Goal: Information Seeking & Learning: Learn about a topic

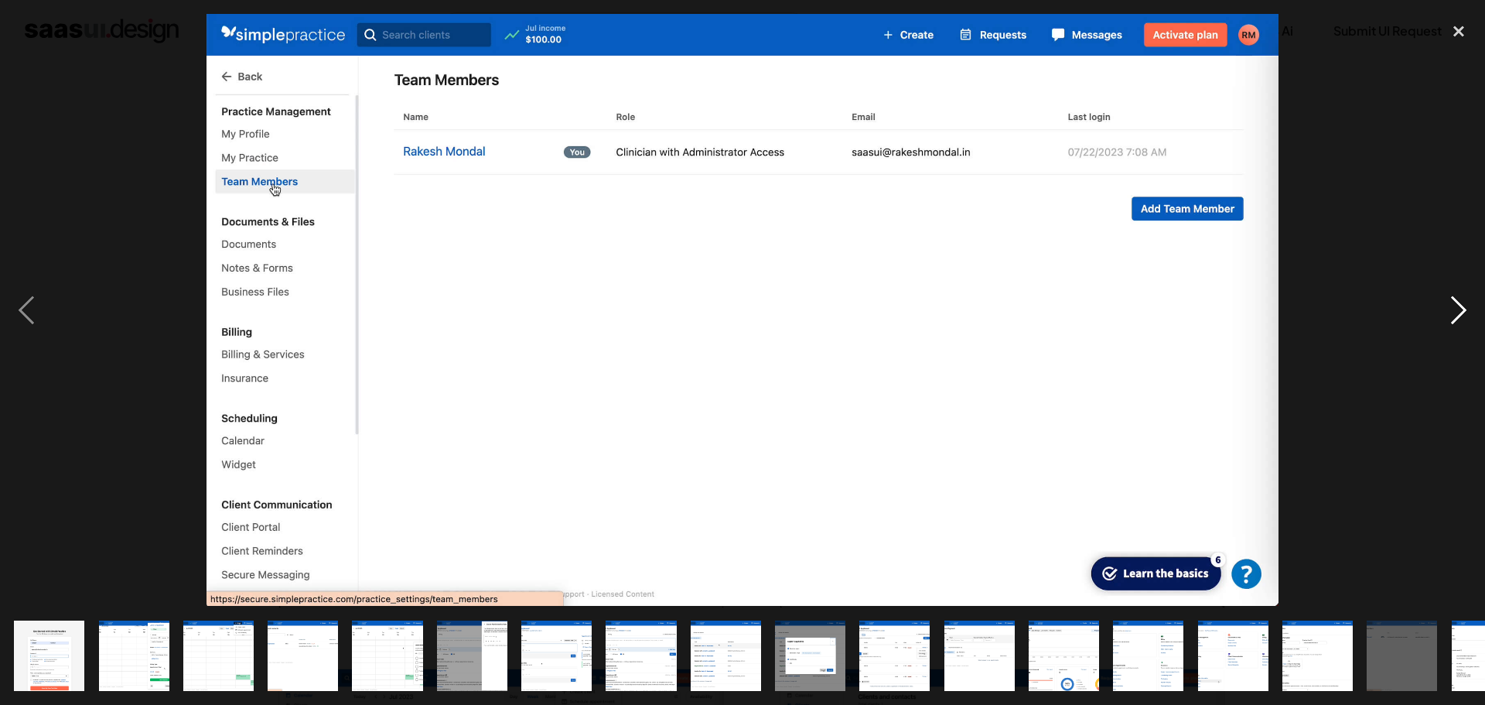
click at [1448, 312] on div "next image" at bounding box center [1458, 310] width 53 height 592
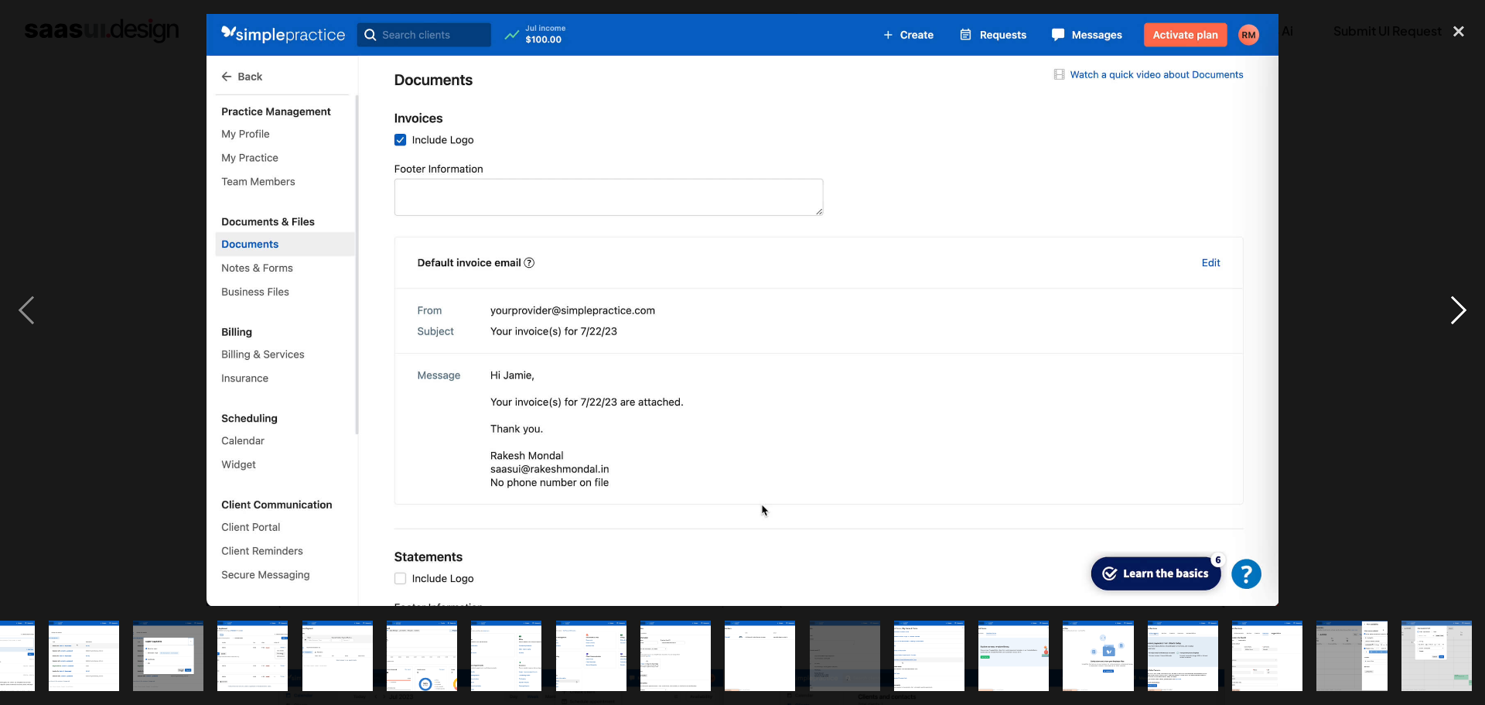
scroll to position [0, 643]
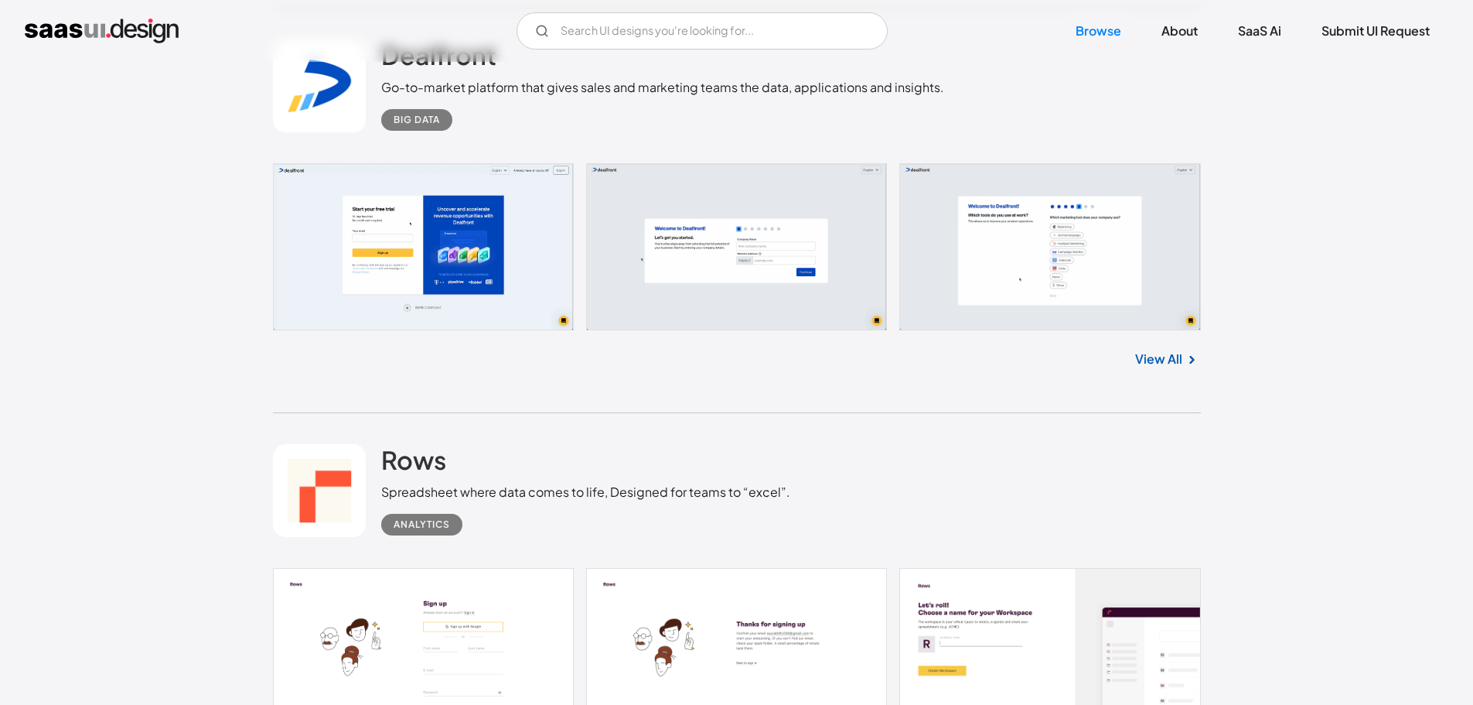
scroll to position [22971, 0]
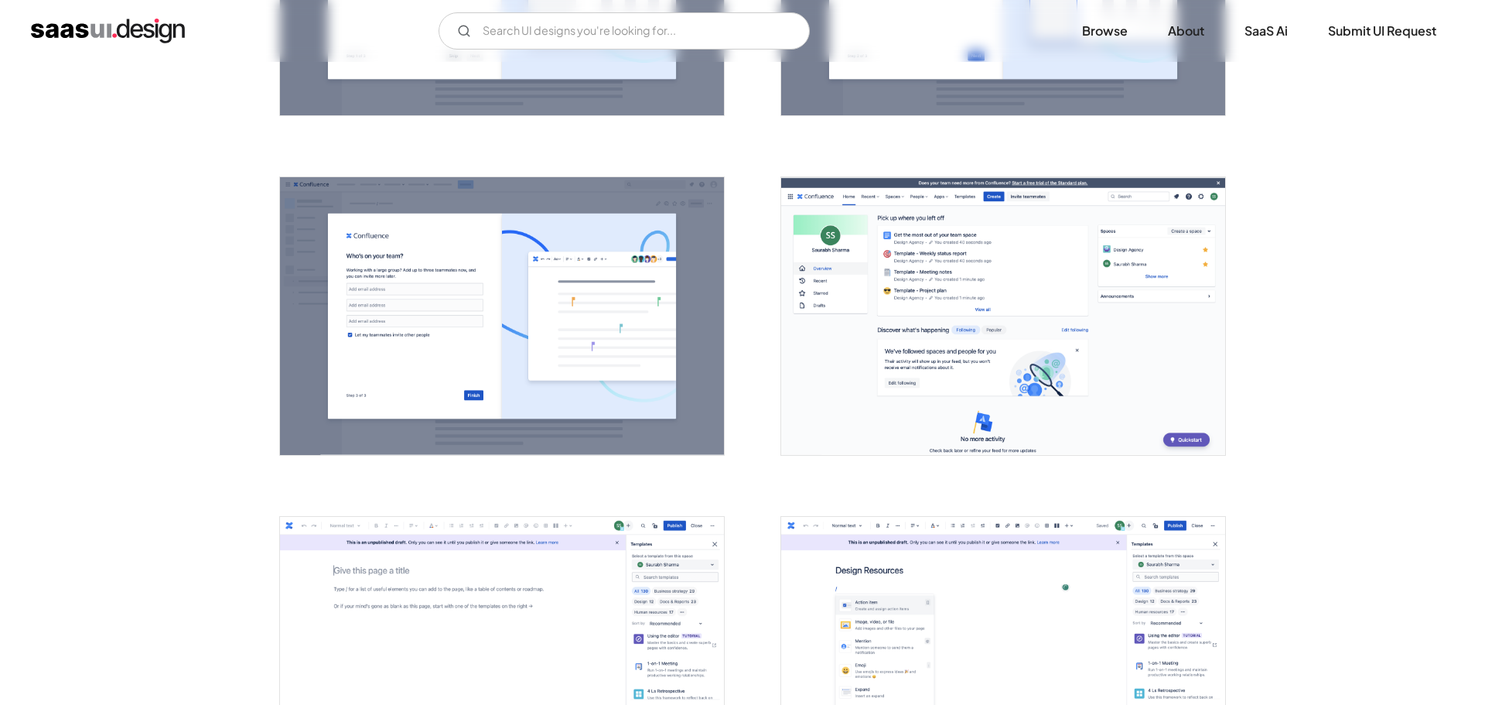
scroll to position [1624, 0]
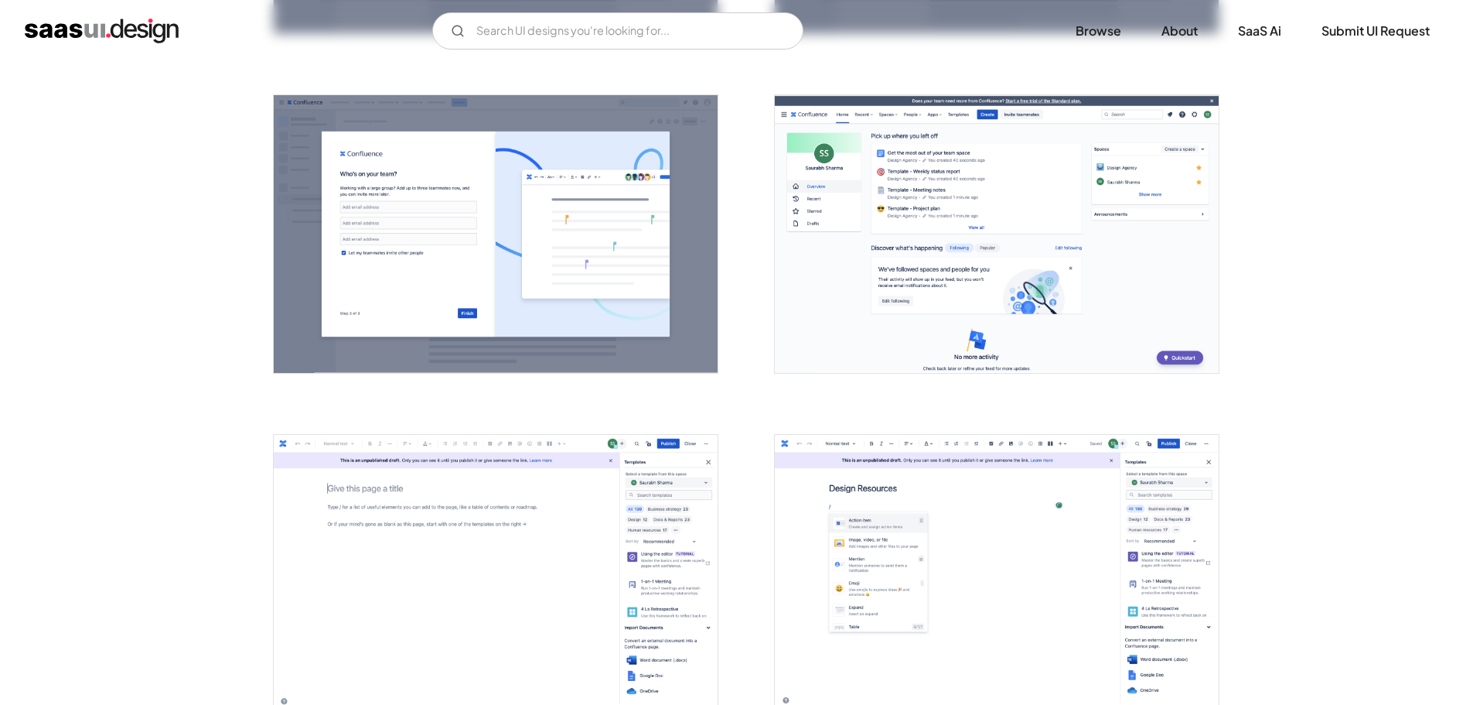
click at [918, 289] on img "open lightbox" at bounding box center [997, 234] width 444 height 278
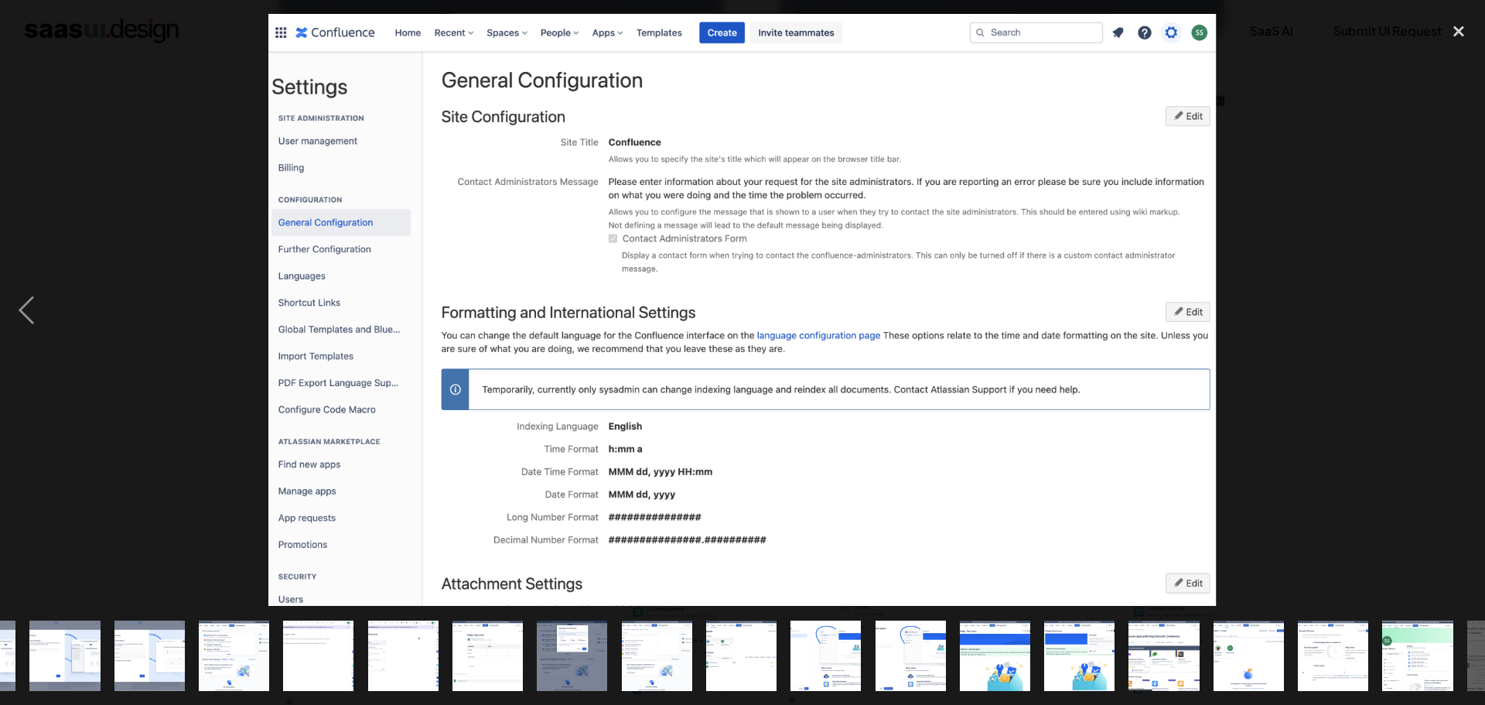
scroll to position [0, 643]
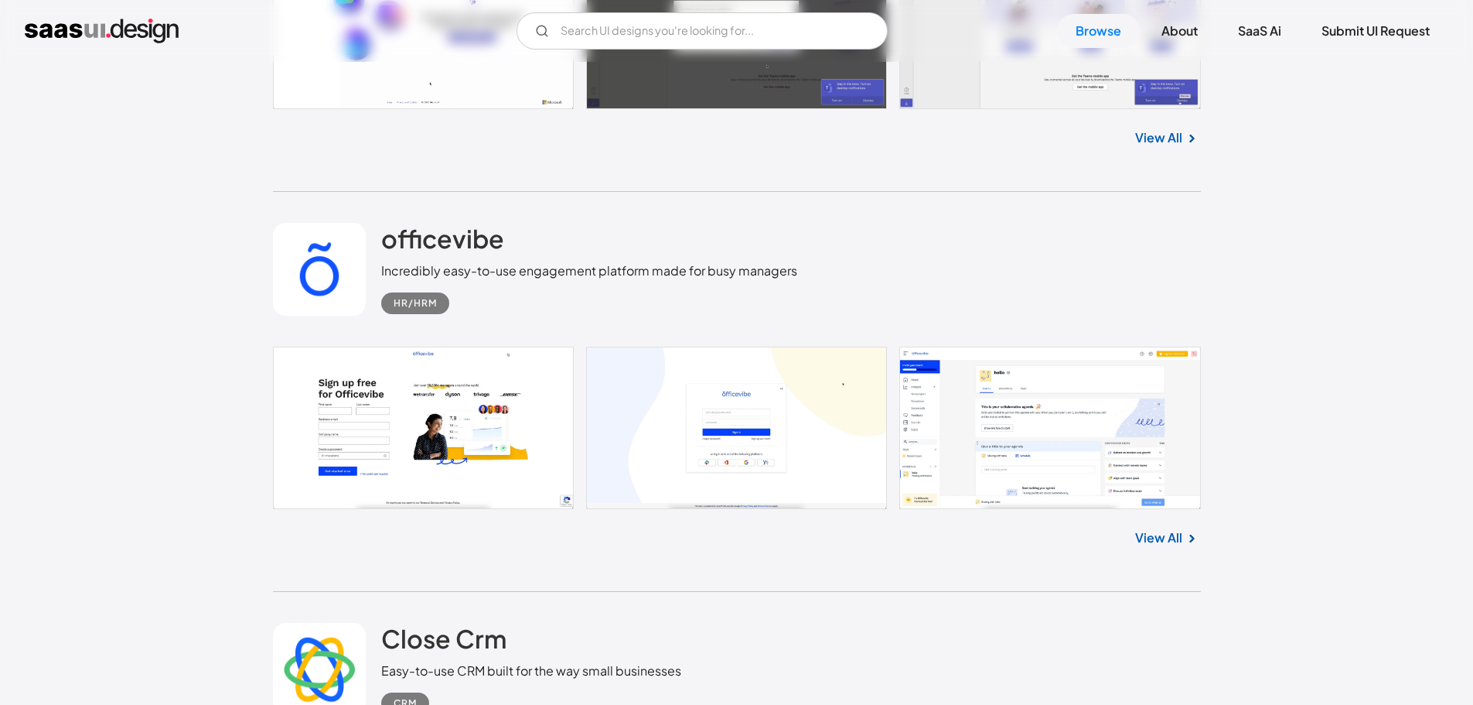
scroll to position [24134, 0]
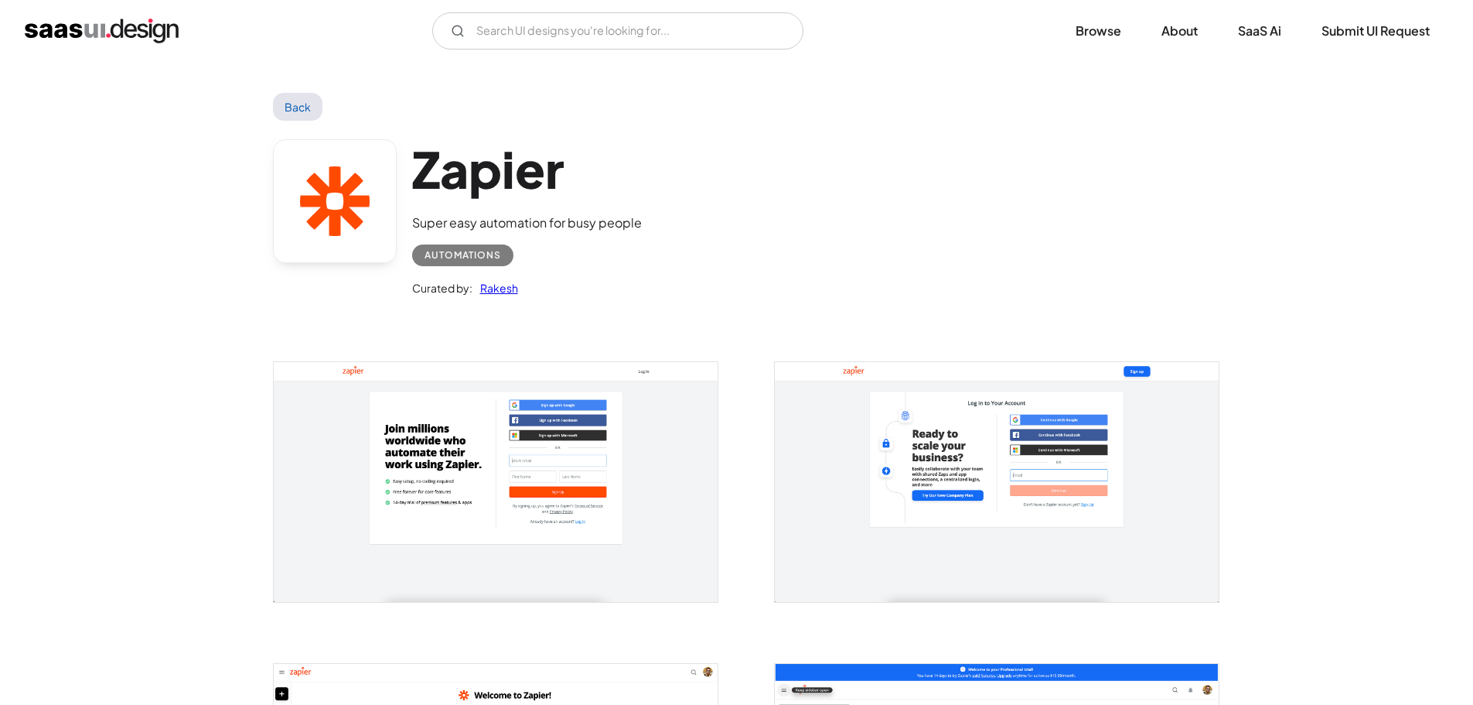
click at [526, 504] on img "open lightbox" at bounding box center [496, 481] width 444 height 239
